Goal: Task Accomplishment & Management: Manage account settings

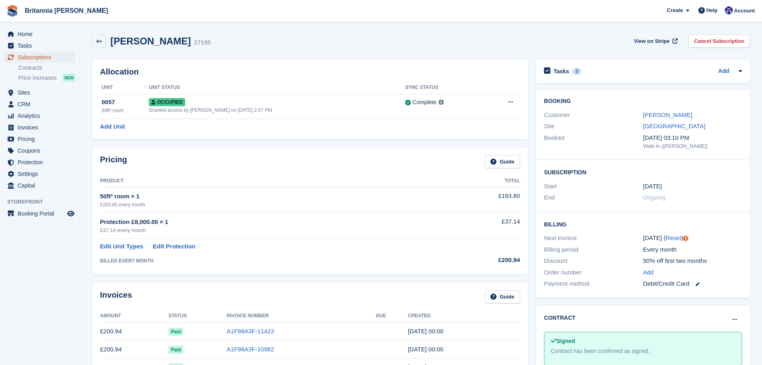
drag, startPoint x: 50, startPoint y: 55, endPoint x: 78, endPoint y: 63, distance: 28.6
click at [50, 55] on span "Subscriptions" at bounding box center [42, 57] width 48 height 11
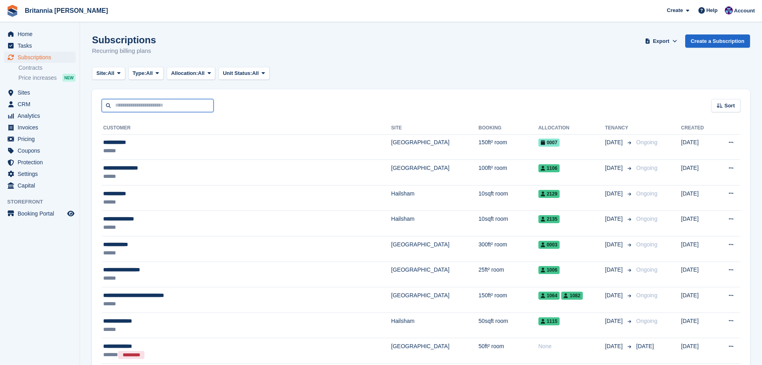
click at [132, 100] on input "text" at bounding box center [158, 105] width 112 height 13
type input "*****"
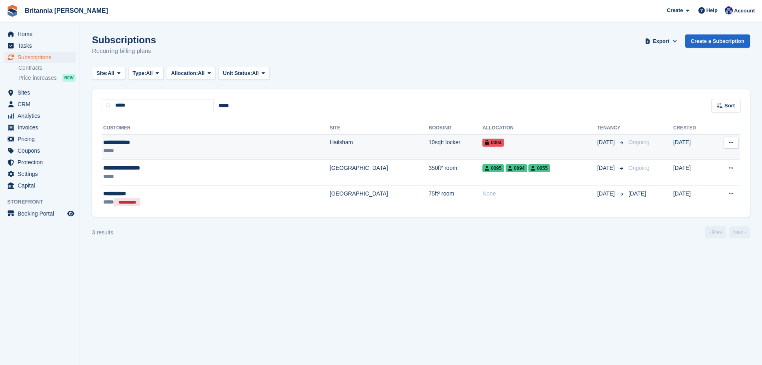
click at [429, 146] on td "10sqft locker" at bounding box center [456, 147] width 54 height 26
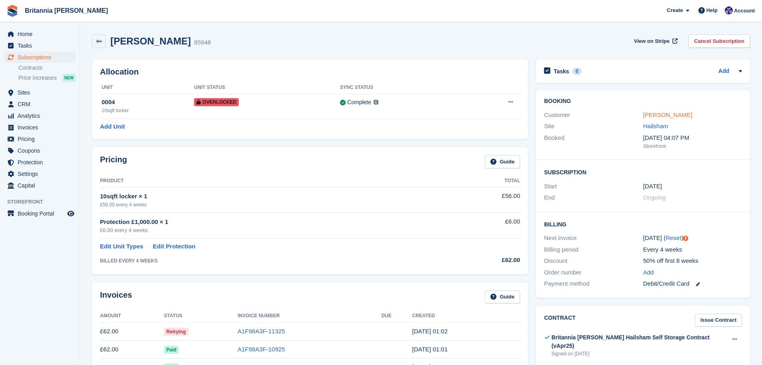
click at [673, 114] on link "[PERSON_NAME]" at bounding box center [668, 114] width 49 height 7
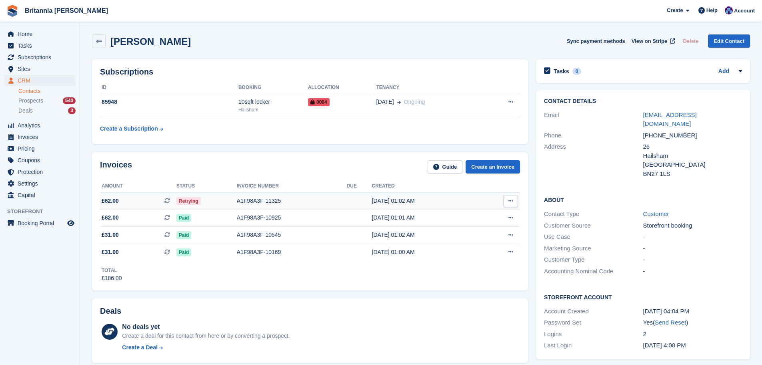
drag, startPoint x: 260, startPoint y: 201, endPoint x: 255, endPoint y: 201, distance: 5.2
click at [260, 201] on div "A1F98A3F-11325" at bounding box center [292, 201] width 110 height 8
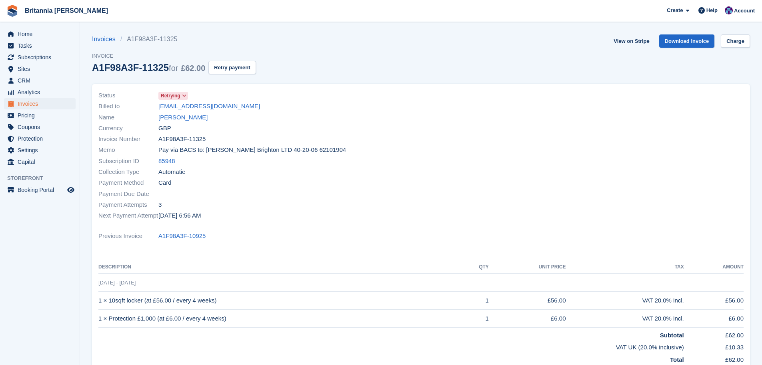
click at [179, 98] on span "Retrying" at bounding box center [171, 95] width 20 height 7
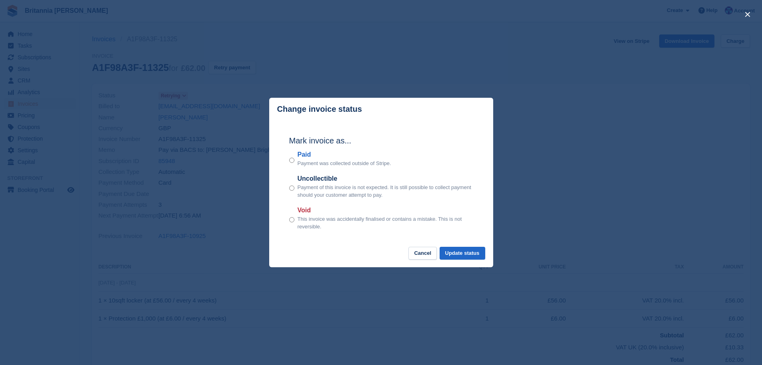
click at [309, 153] on label "Paid" at bounding box center [345, 155] width 94 height 10
click at [482, 254] on button "Update status" at bounding box center [463, 253] width 46 height 13
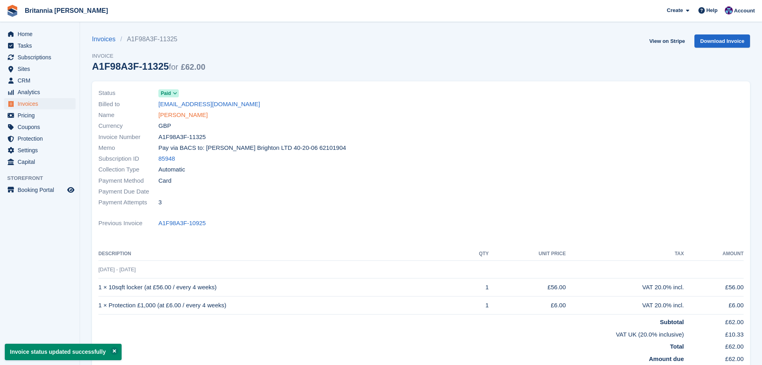
click at [183, 119] on link "[PERSON_NAME]" at bounding box center [182, 114] width 49 height 9
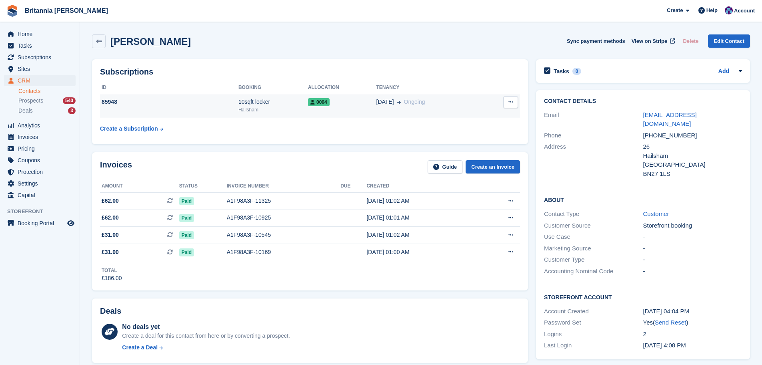
click at [351, 111] on td "0004" at bounding box center [342, 106] width 68 height 24
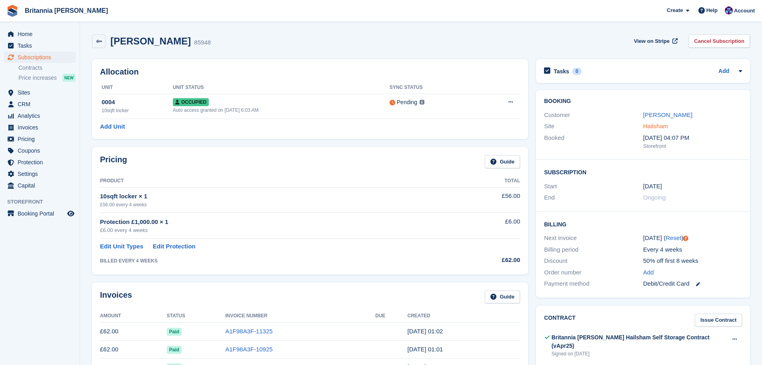
drag, startPoint x: 671, startPoint y: 117, endPoint x: 666, endPoint y: 127, distance: 11.1
click at [671, 117] on link "[PERSON_NAME]" at bounding box center [668, 114] width 49 height 7
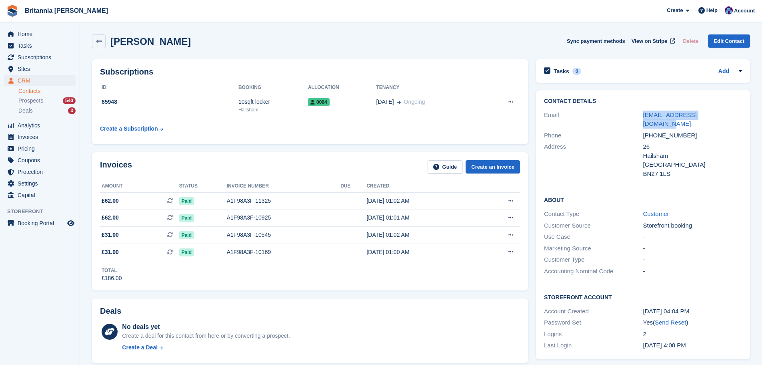
drag, startPoint x: 710, startPoint y: 115, endPoint x: 643, endPoint y: 113, distance: 66.9
click at [643, 113] on div "Email traceybriggs04@gmail.com" at bounding box center [643, 119] width 198 height 20
